Goal: Register for event/course

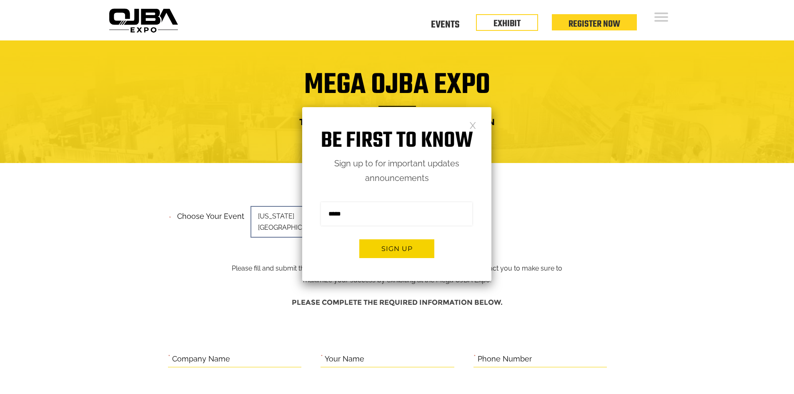
click at [474, 124] on link at bounding box center [472, 124] width 7 height 7
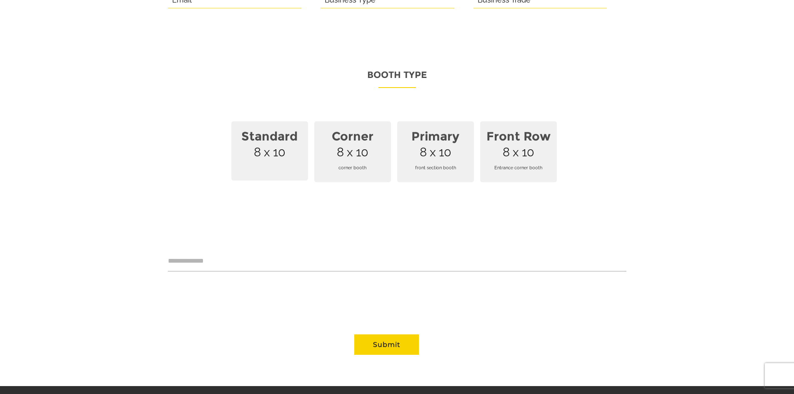
scroll to position [542, 0]
click at [275, 152] on span "Standard 8 x 10" at bounding box center [269, 150] width 77 height 59
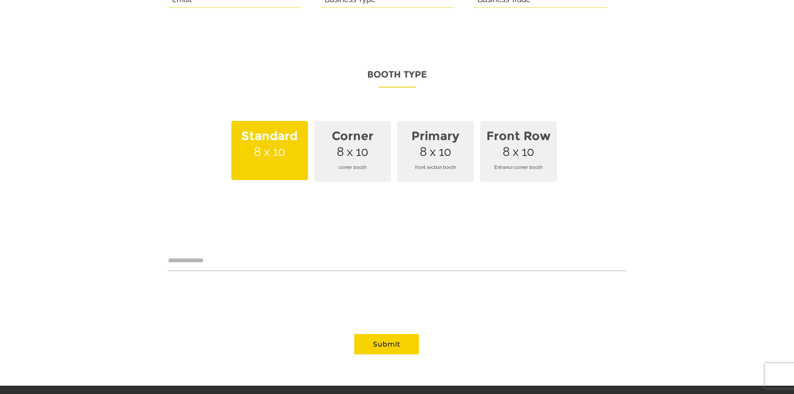
click at [339, 156] on span "corner booth" at bounding box center [352, 167] width 67 height 23
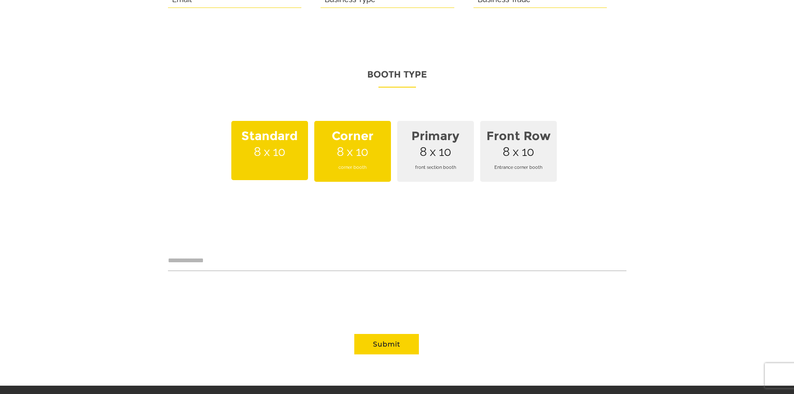
drag, startPoint x: 437, startPoint y: 143, endPoint x: 529, endPoint y: 131, distance: 92.9
click at [438, 143] on span "Primary 8 x 10 front section booth" at bounding box center [435, 151] width 77 height 61
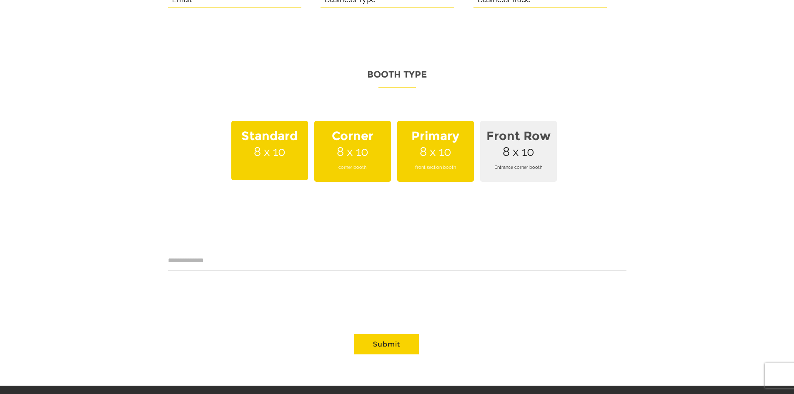
click at [530, 131] on strong "Front Row" at bounding box center [518, 136] width 67 height 24
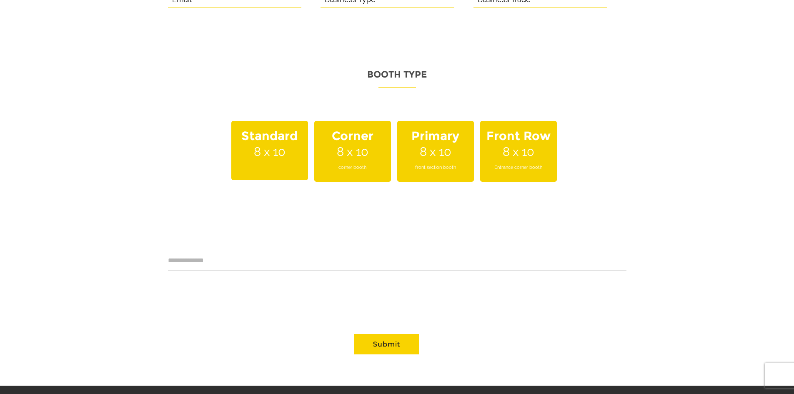
click at [441, 135] on span "Primary 8 x 10 front section booth" at bounding box center [435, 151] width 77 height 61
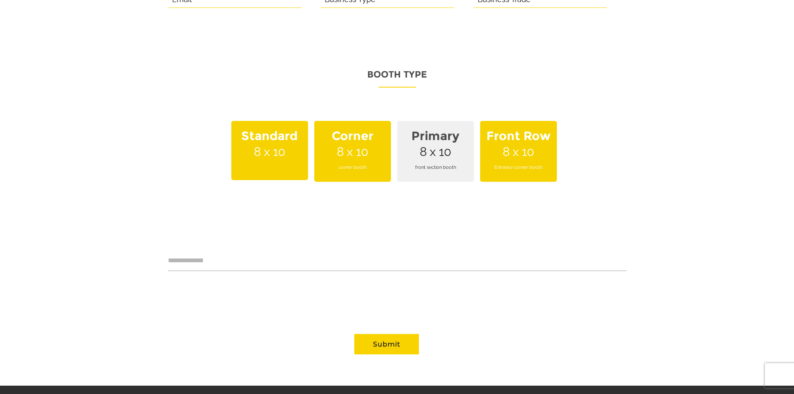
click at [367, 140] on span "Corner 8 x 10 corner booth" at bounding box center [352, 151] width 77 height 61
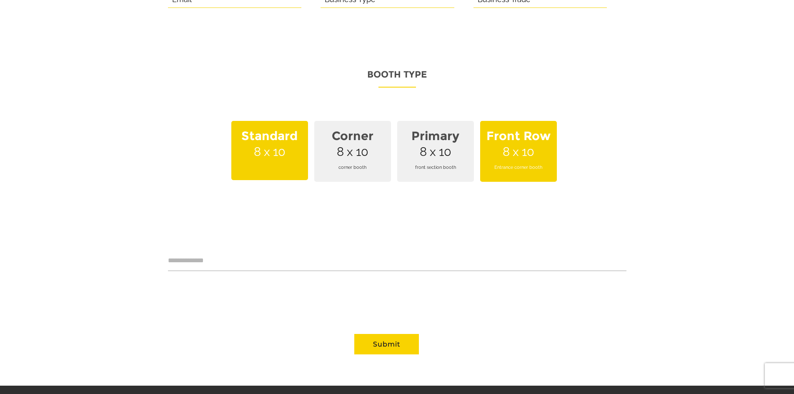
click at [286, 140] on span "Standard 8 x 10" at bounding box center [269, 150] width 77 height 59
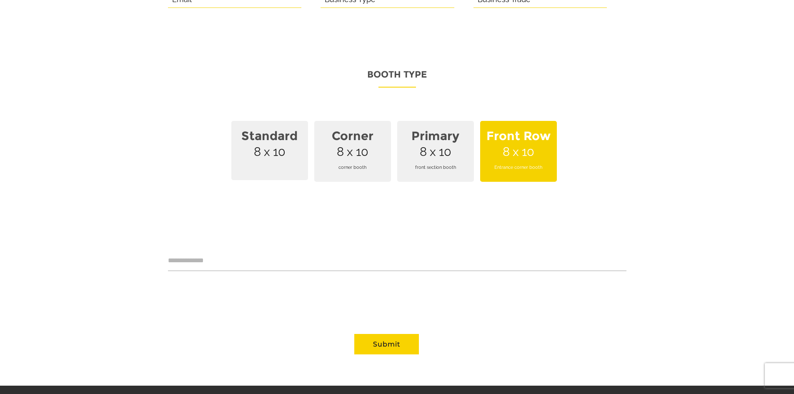
click at [581, 121] on p "Standard 8 x 10 Corner 8 x 10 corner booth Primary 8 x 10 front section booth F…" at bounding box center [397, 155] width 458 height 69
click at [541, 127] on strong "Front Row" at bounding box center [518, 136] width 67 height 24
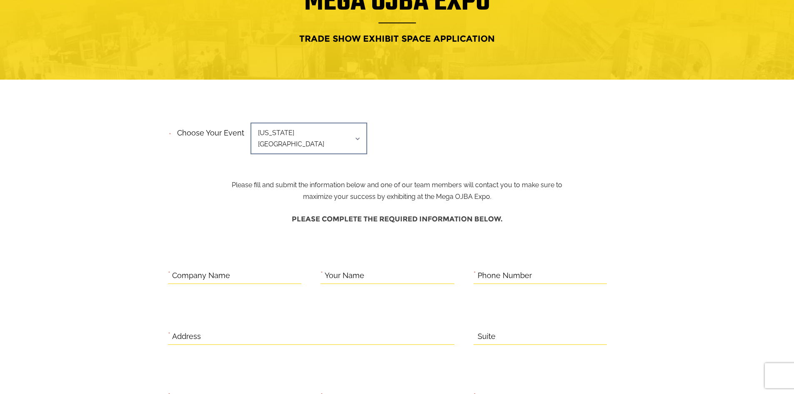
scroll to position [0, 0]
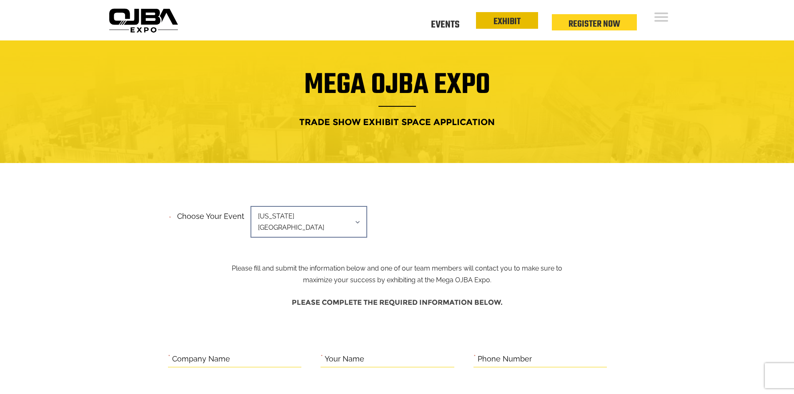
click at [500, 24] on link "EXHIBIT" at bounding box center [506, 22] width 27 height 14
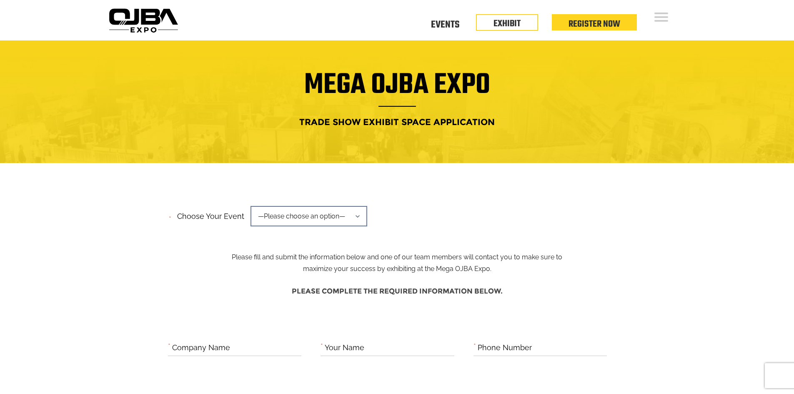
click at [310, 221] on span "—Please choose an option—" at bounding box center [308, 216] width 117 height 20
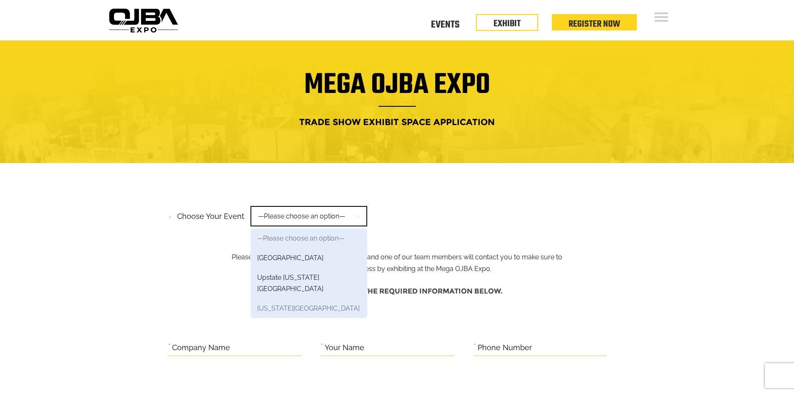
click at [290, 298] on link "[US_STATE][GEOGRAPHIC_DATA]" at bounding box center [308, 308] width 117 height 20
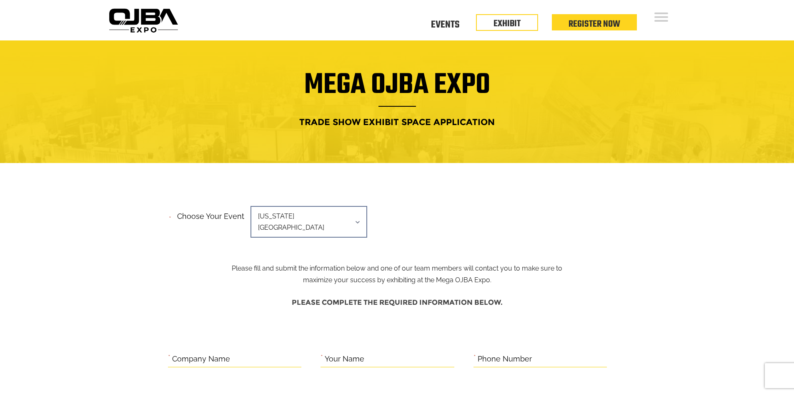
click at [134, 23] on img at bounding box center [143, 20] width 76 height 30
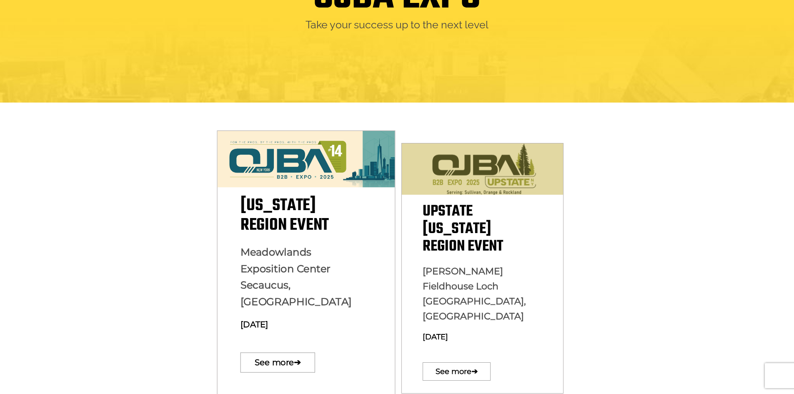
scroll to position [167, 0]
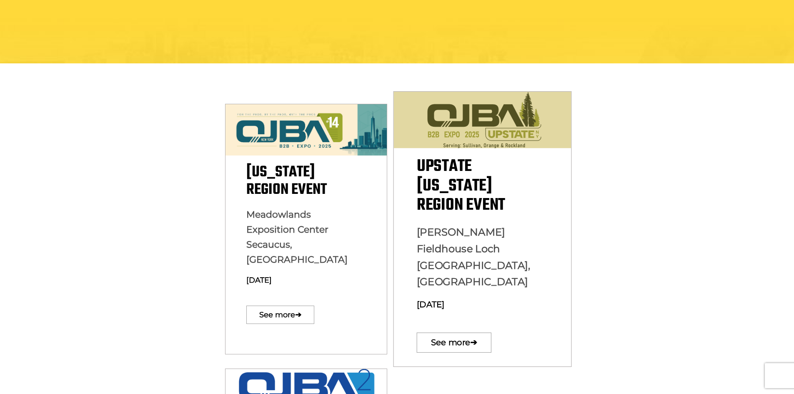
click at [504, 203] on div "Upstate [US_STATE][GEOGRAPHIC_DATA] Event [PERSON_NAME] [GEOGRAPHIC_DATA][PERSO…" at bounding box center [483, 257] width 178 height 200
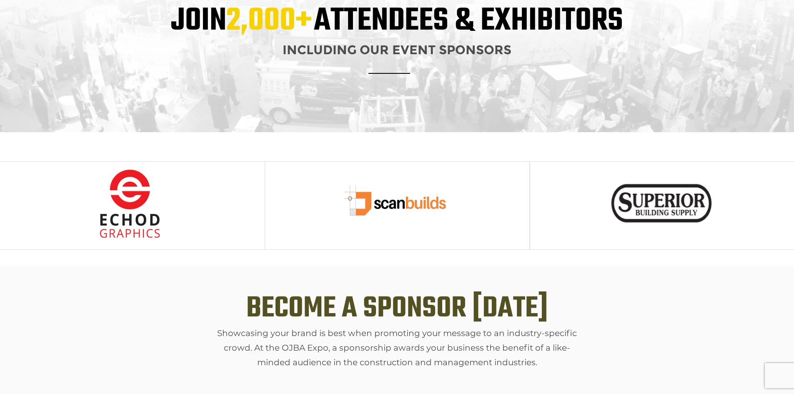
scroll to position [1042, 0]
